Goal: Information Seeking & Learning: Check status

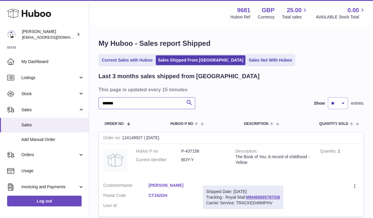
drag, startPoint x: 129, startPoint y: 105, endPoint x: 90, endPoint y: 104, distance: 38.6
click at [91, 105] on div "My Huboo - Sales report Shipped Current Sales with Huboo Sales Shipped From Hub…" at bounding box center [231, 131] width 284 height 209
click at [190, 102] on icon "submit" at bounding box center [189, 102] width 7 height 7
drag, startPoint x: 120, startPoint y: 103, endPoint x: 93, endPoint y: 102, distance: 27.3
click at [93, 102] on div "My Huboo - Sales report Shipped Current Sales with Huboo Sales Shipped From Hub…" at bounding box center [231, 131] width 284 height 209
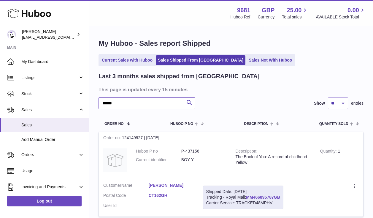
click at [109, 103] on input "******" at bounding box center [147, 103] width 97 height 12
click at [190, 104] on icon "submit" at bounding box center [189, 102] width 7 height 7
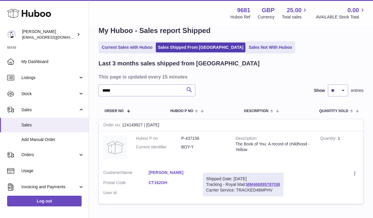
scroll to position [9, 0]
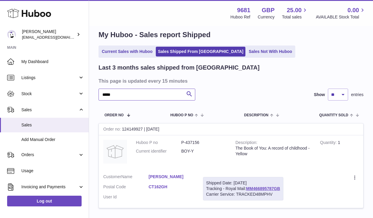
drag, startPoint x: 125, startPoint y: 94, endPoint x: 90, endPoint y: 92, distance: 35.1
click at [89, 92] on div "My Huboo - Sales report Shipped Current Sales with Huboo Sales Shipped From Hub…" at bounding box center [231, 122] width 284 height 209
type input "***"
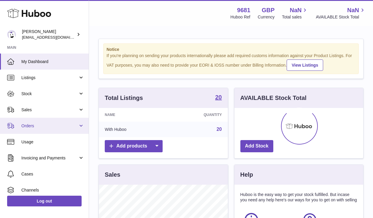
scroll to position [93, 129]
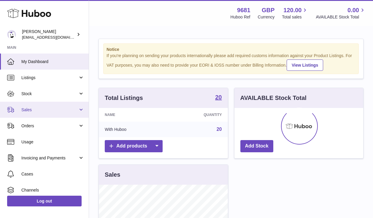
click at [52, 108] on span "Sales" at bounding box center [49, 110] width 57 height 6
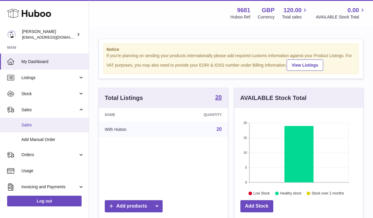
click at [48, 126] on span "Sales" at bounding box center [52, 125] width 63 height 6
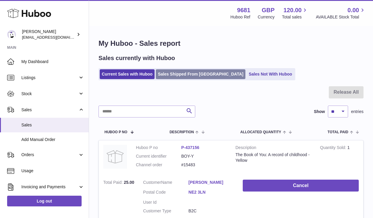
click at [192, 74] on link "Sales Shipped From [GEOGRAPHIC_DATA]" at bounding box center [201, 74] width 90 height 10
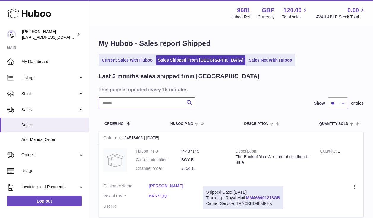
click at [132, 105] on input "text" at bounding box center [147, 103] width 97 height 12
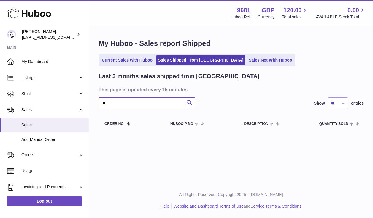
type input "*"
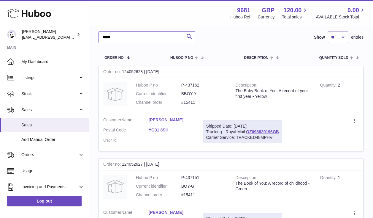
scroll to position [67, 0]
type input "*****"
click at [260, 131] on link "OZ098829196GB" at bounding box center [262, 131] width 33 height 5
